Goal: Information Seeking & Learning: Learn about a topic

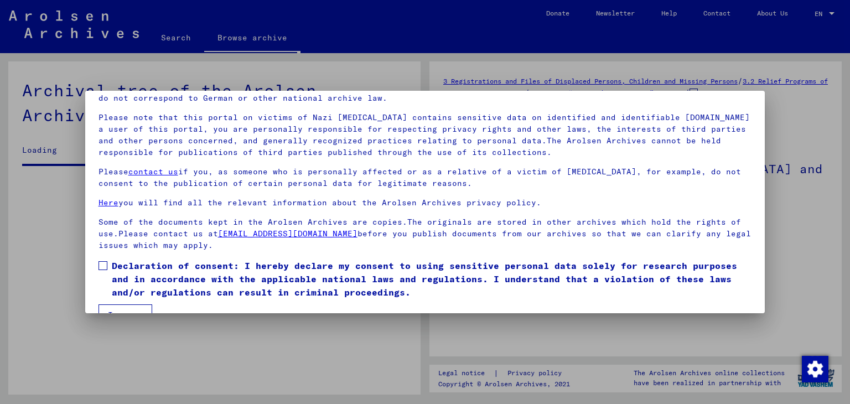
scroll to position [85, 0]
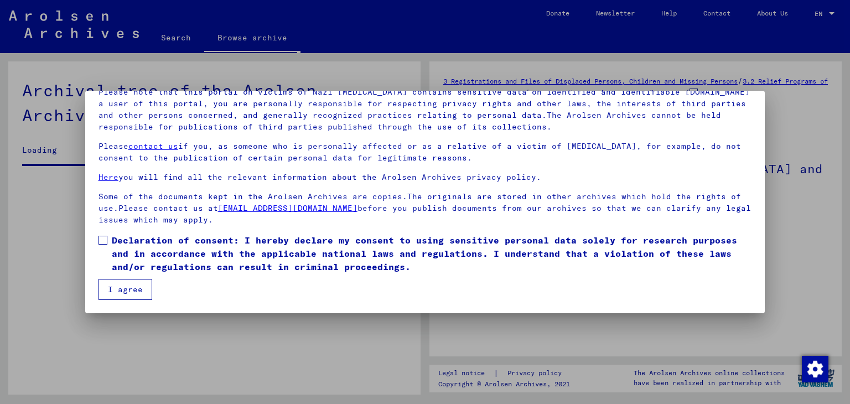
click at [104, 241] on span at bounding box center [103, 240] width 9 height 9
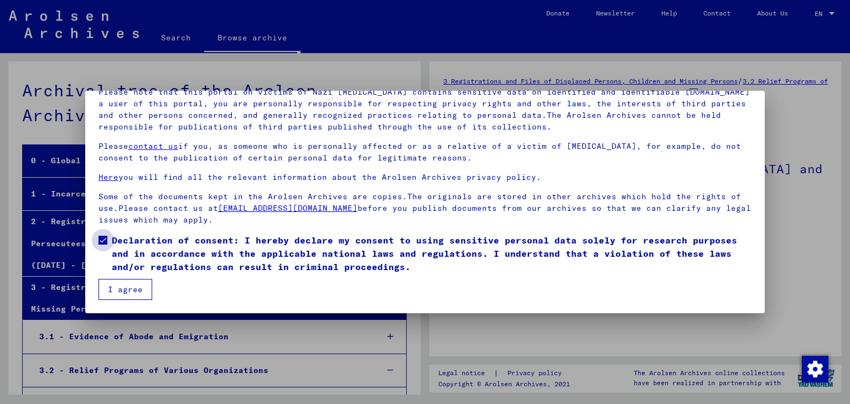
scroll to position [4582, 0]
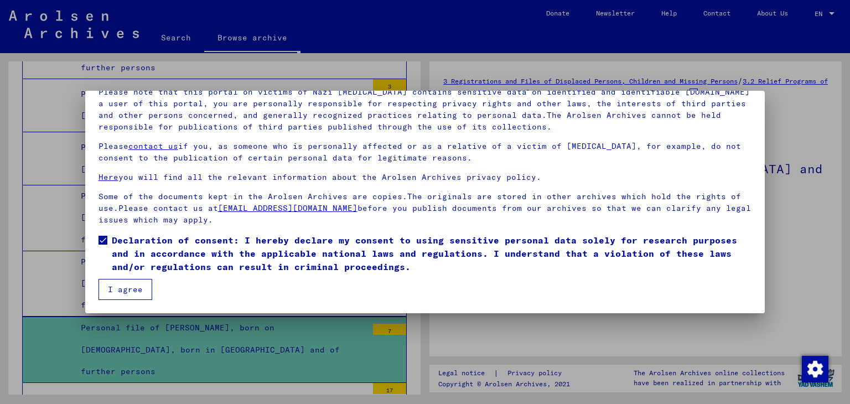
click at [121, 288] on button "I agree" at bounding box center [126, 289] width 54 height 21
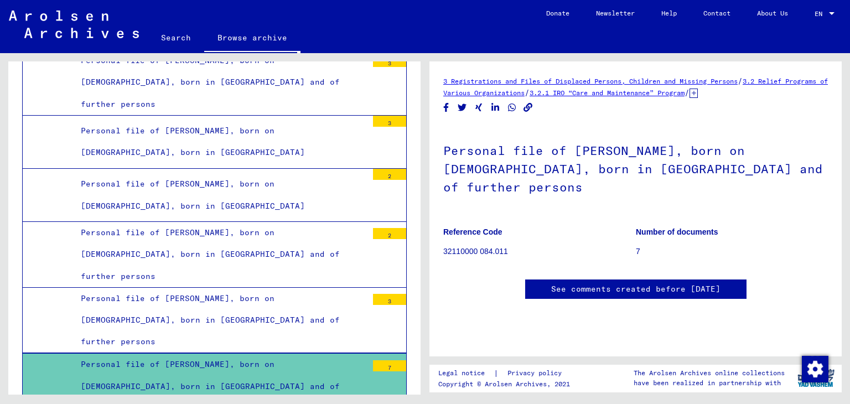
scroll to position [4527, 0]
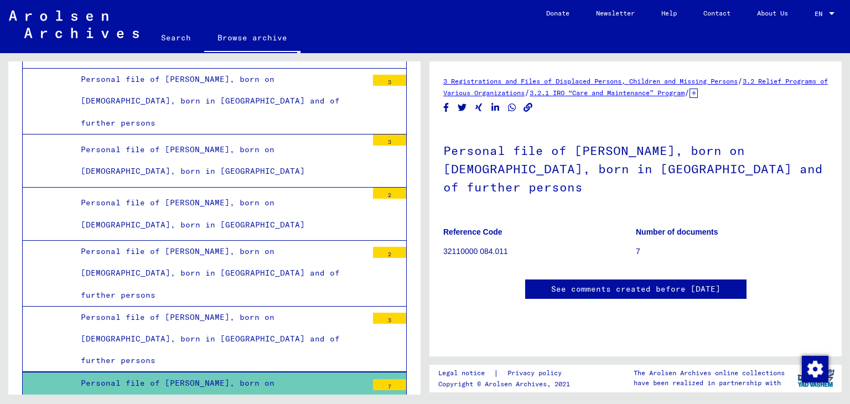
click at [277, 307] on div "Personal file of [PERSON_NAME], born on [DEMOGRAPHIC_DATA], born in [GEOGRAPHIC…" at bounding box center [220, 339] width 295 height 65
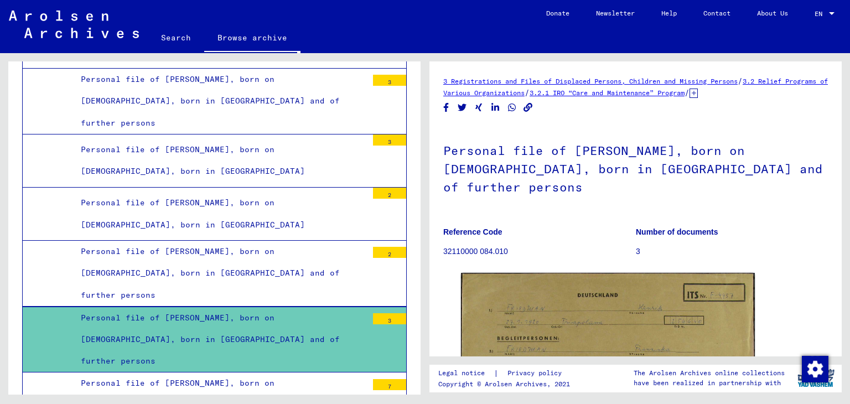
click at [271, 373] on div "Personal file of [PERSON_NAME], born on [DEMOGRAPHIC_DATA], born in [GEOGRAPHIC…" at bounding box center [220, 405] width 295 height 65
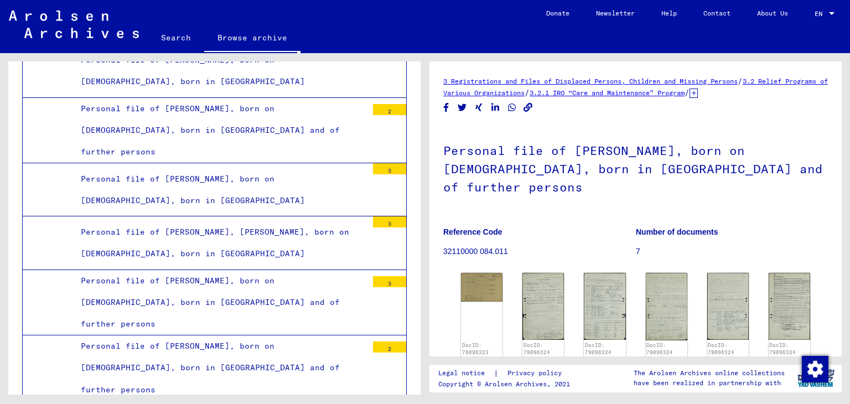
scroll to position [5302, 0]
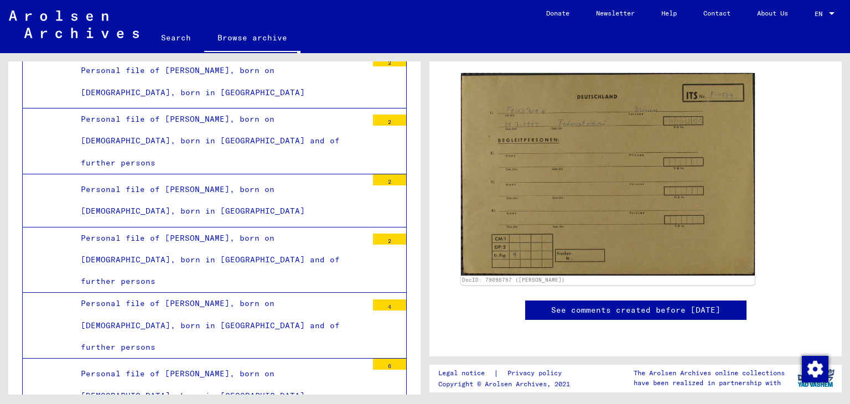
scroll to position [7350, 0]
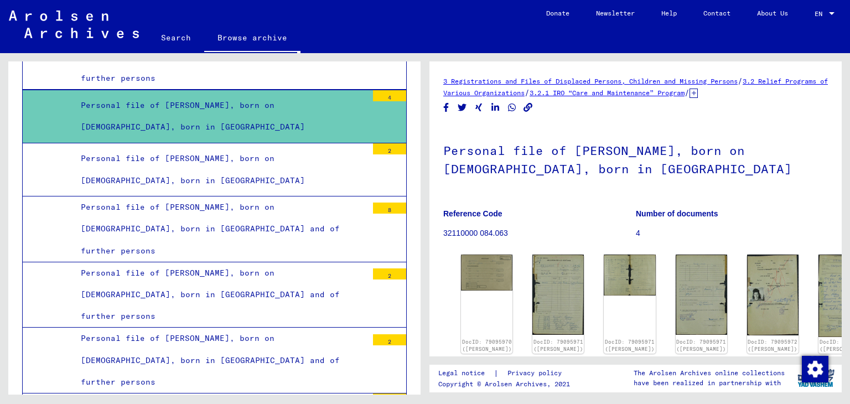
scroll to position [8014, 0]
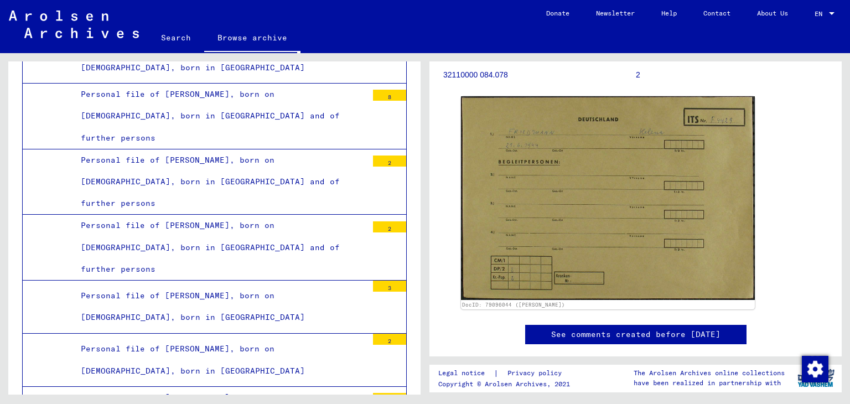
scroll to position [166, 0]
